Goal: Task Accomplishment & Management: Manage account settings

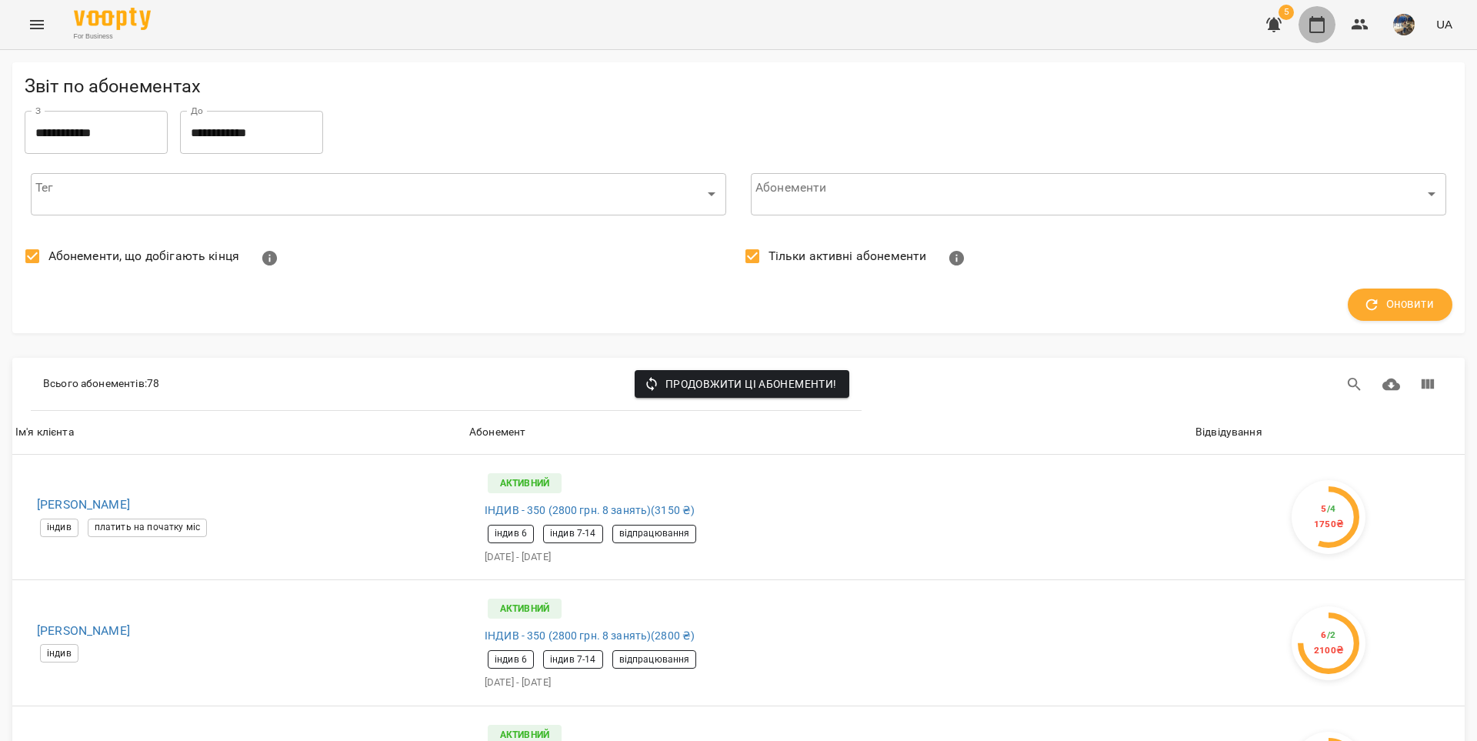
click at [1316, 26] on icon "button" at bounding box center [1317, 24] width 18 height 18
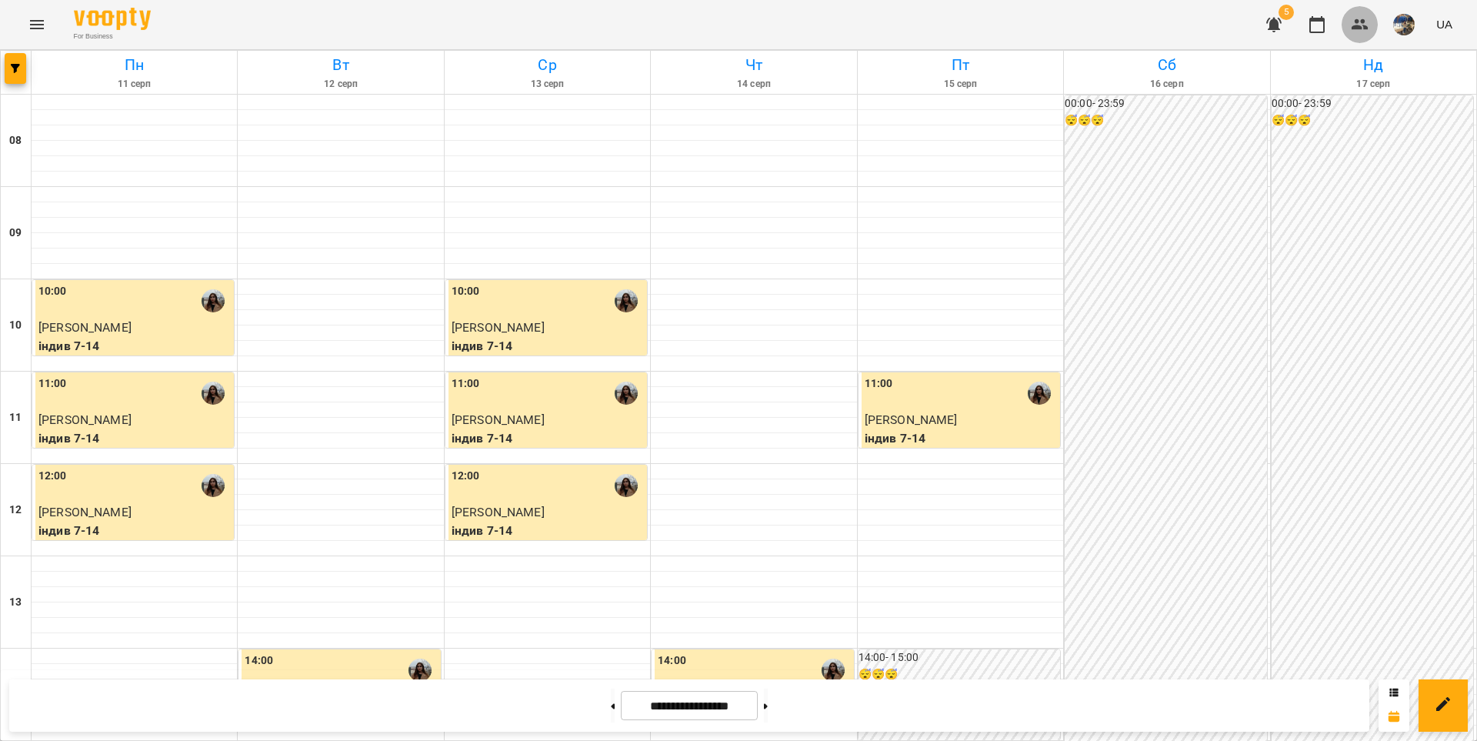
click at [1359, 25] on icon "button" at bounding box center [1360, 24] width 17 height 11
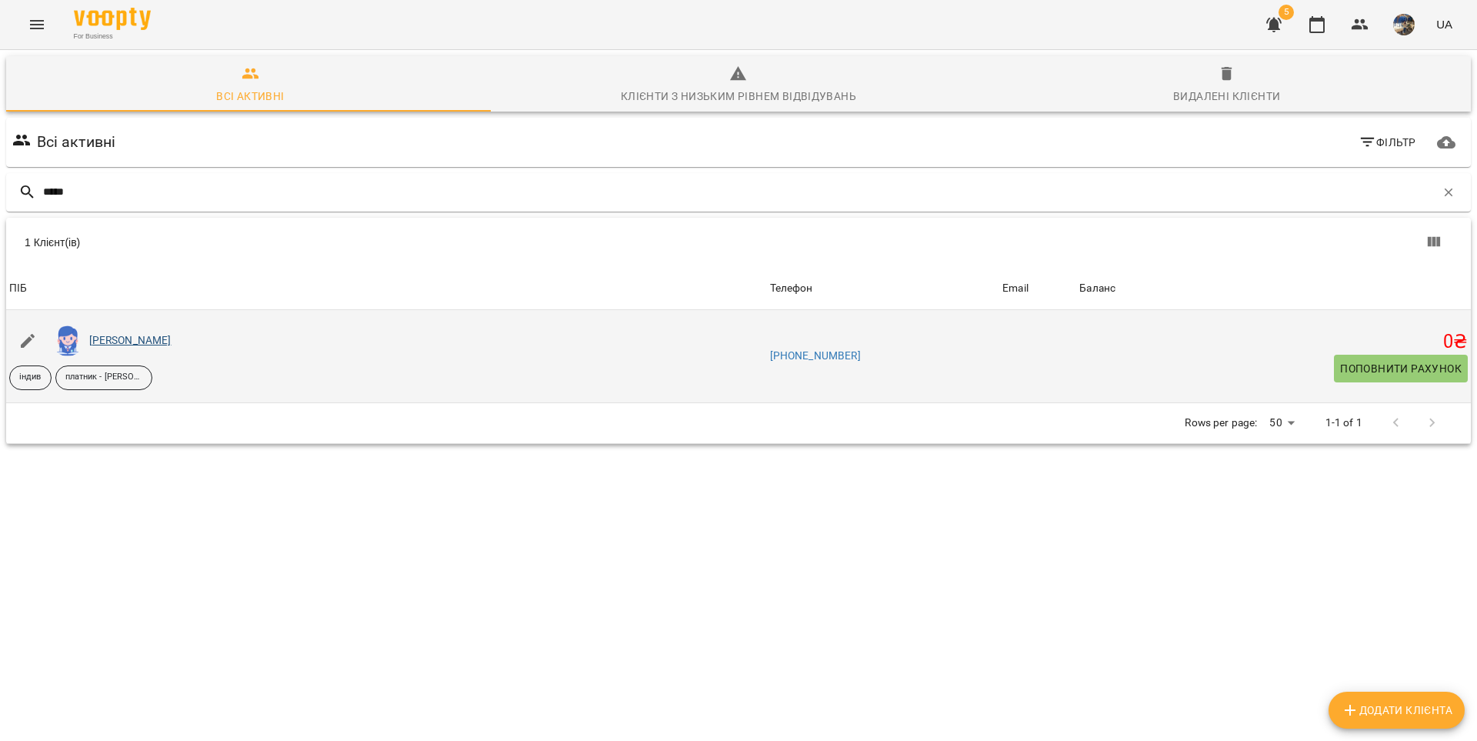
type input "*****"
click at [125, 339] on link "[PERSON_NAME]" at bounding box center [130, 340] width 82 height 12
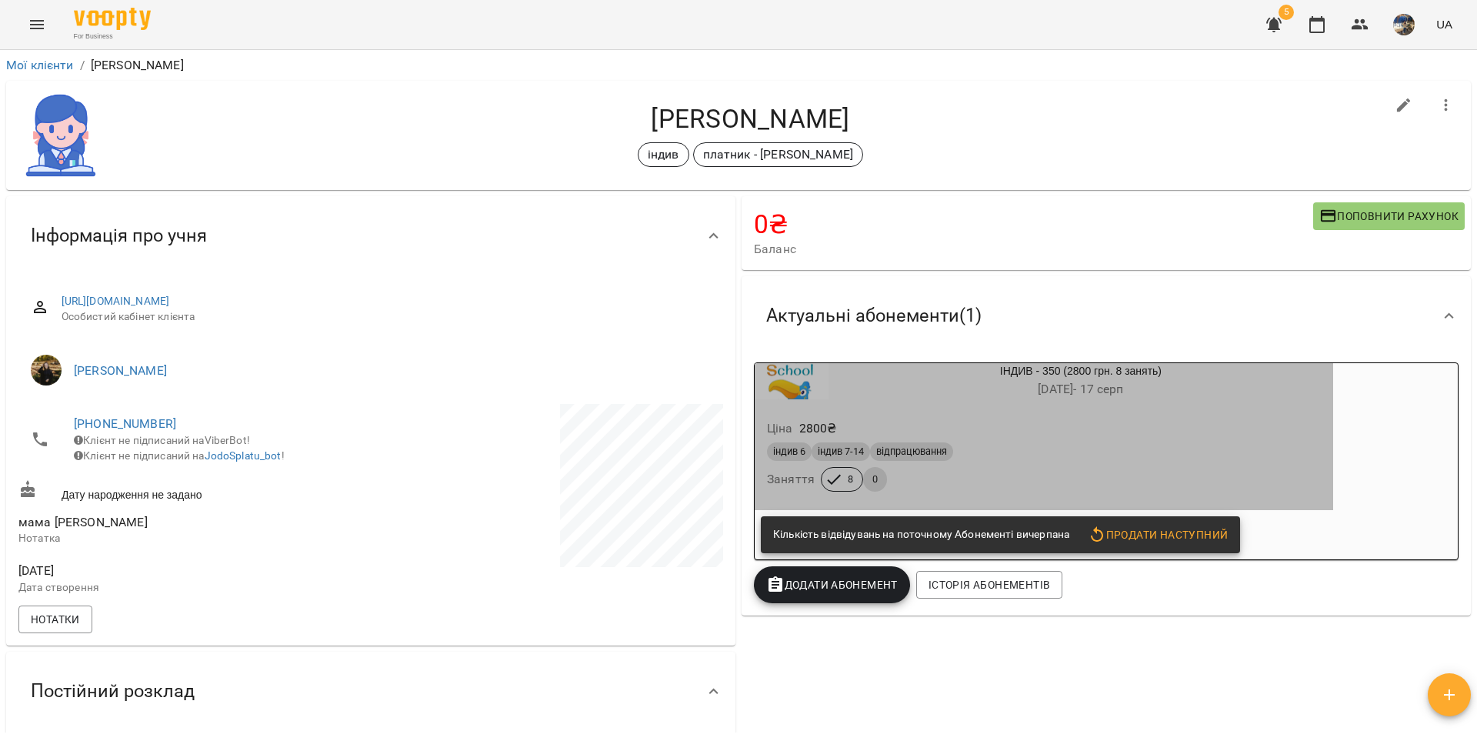
click at [985, 483] on div "індив 6 індив 7-14 відпрацювання Заняття 8 0" at bounding box center [1044, 466] width 560 height 55
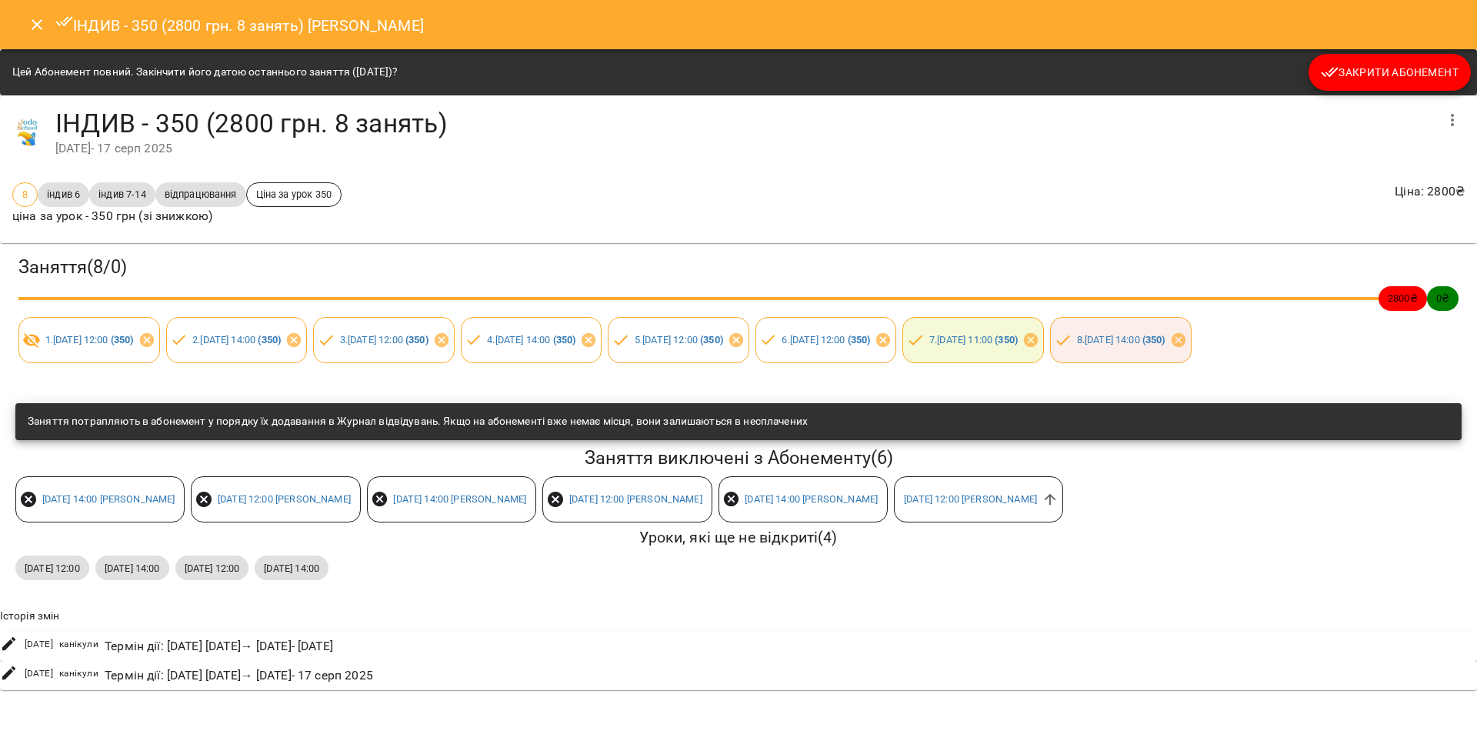
click at [1382, 69] on span "Закрити Абонемент" at bounding box center [1390, 72] width 138 height 18
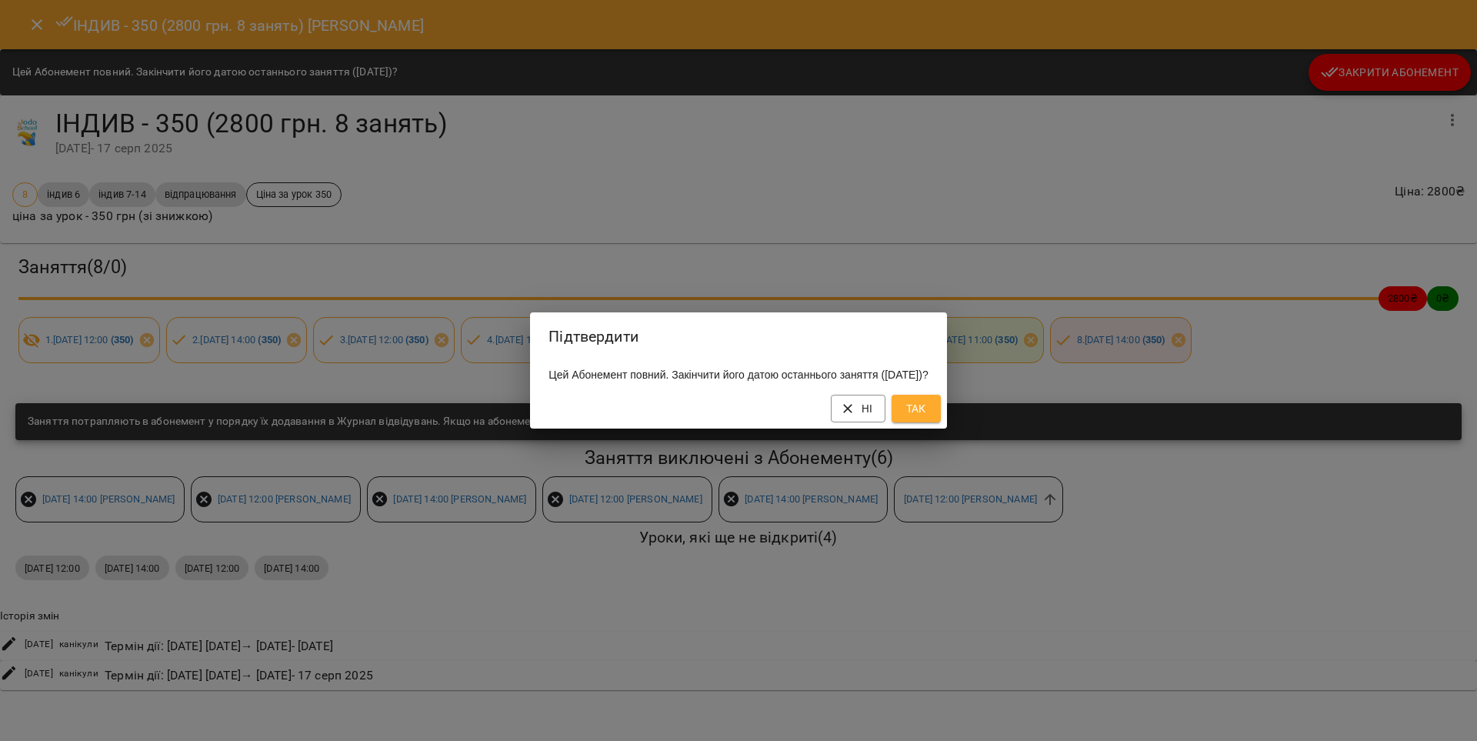
click at [928, 409] on span "Так" at bounding box center [916, 408] width 25 height 18
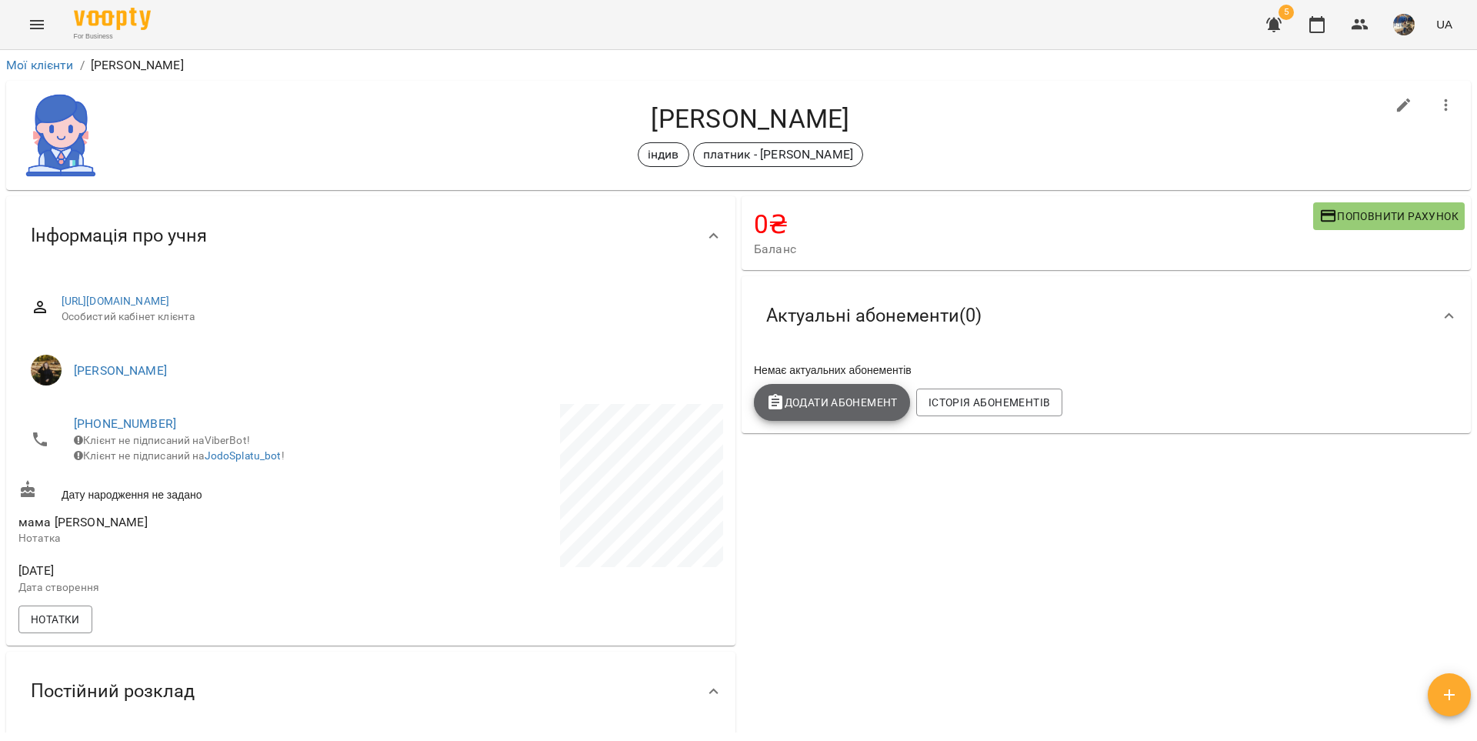
click at [867, 404] on span "Додати Абонемент" at bounding box center [832, 402] width 132 height 18
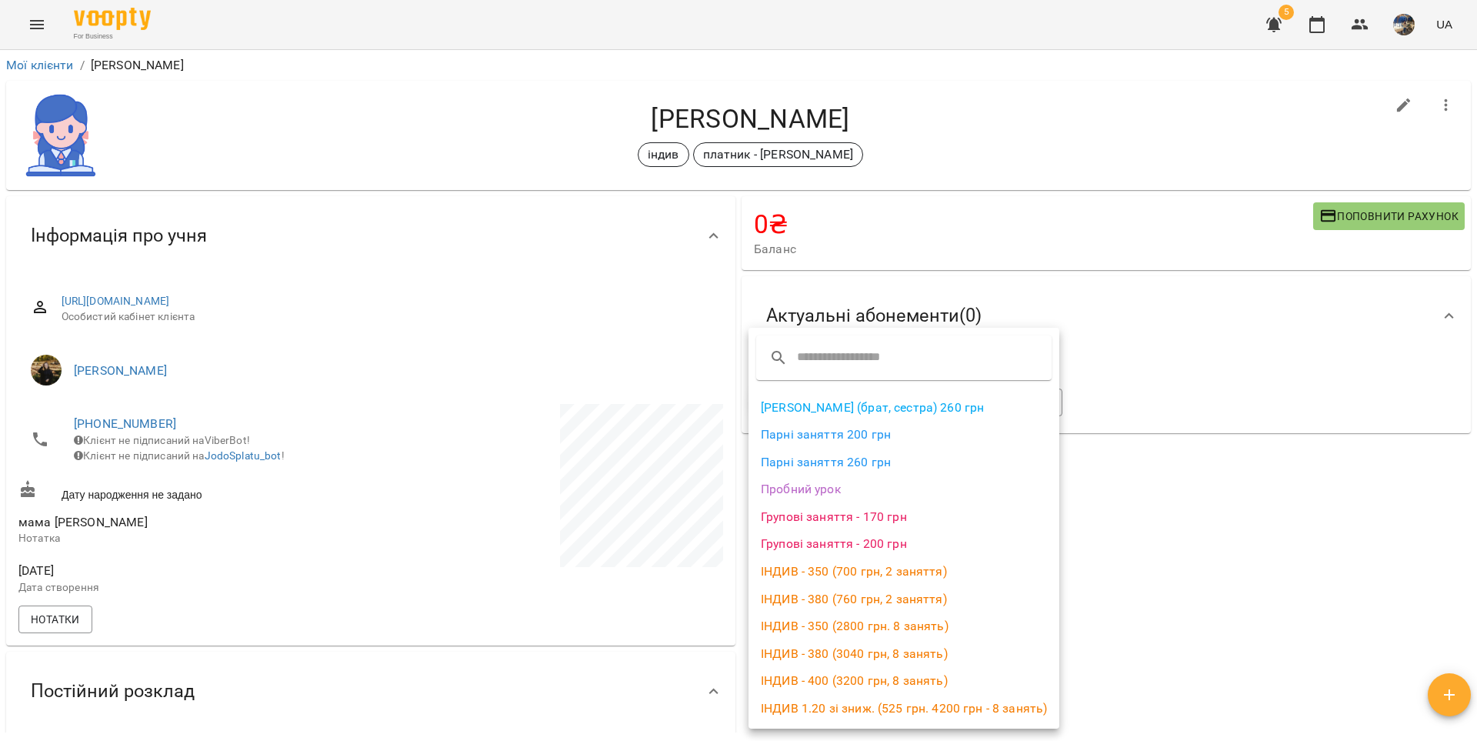
click at [830, 625] on li "ІНДИВ - 350 (2800 грн. 8 занять)" at bounding box center [903, 626] width 311 height 28
